Goal: Navigation & Orientation: Find specific page/section

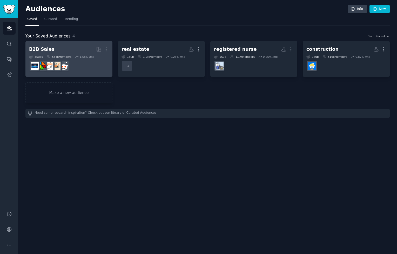
click at [77, 48] on h2 "B2B Sales More" at bounding box center [69, 49] width 80 height 9
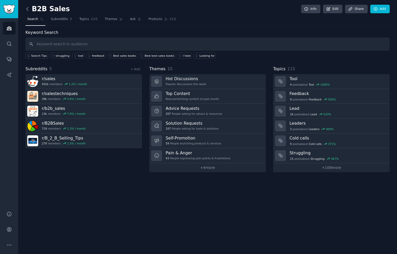
click at [27, 7] on icon at bounding box center [27, 8] width 5 height 5
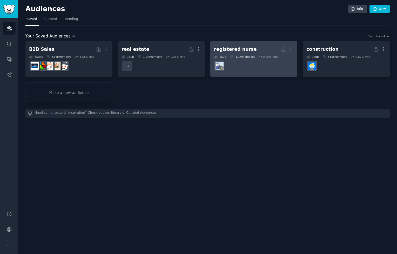
click at [245, 64] on dd "r/nursing" at bounding box center [254, 65] width 80 height 15
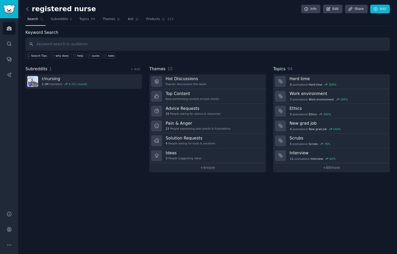
click at [28, 9] on icon at bounding box center [27, 8] width 5 height 5
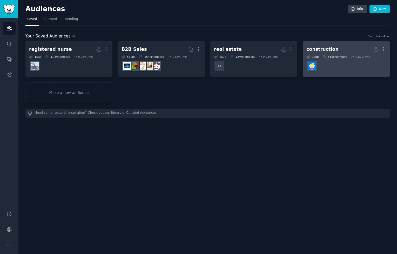
click at [327, 47] on div "construction" at bounding box center [323, 49] width 32 height 6
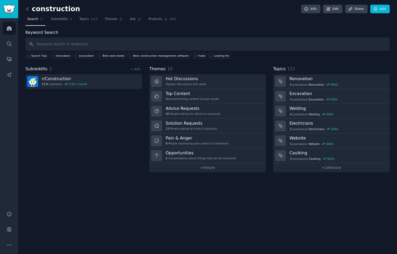
click at [27, 8] on icon at bounding box center [27, 8] width 5 height 5
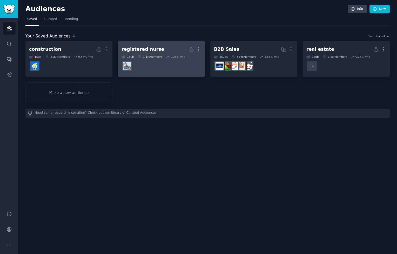
click at [169, 45] on h2 "registered nurse More" at bounding box center [162, 49] width 80 height 9
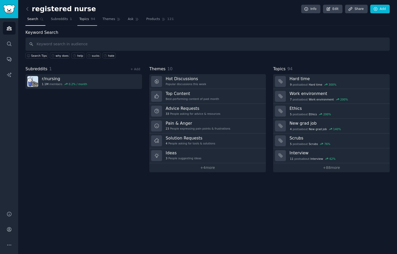
click at [86, 21] on span "Topics" at bounding box center [84, 19] width 10 height 5
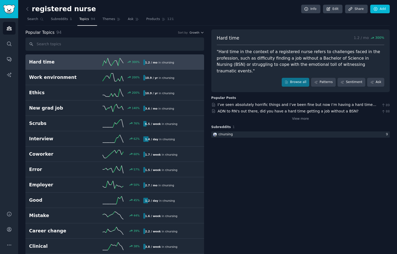
click at [27, 9] on icon at bounding box center [27, 8] width 5 height 5
